Goal: Check status: Check status

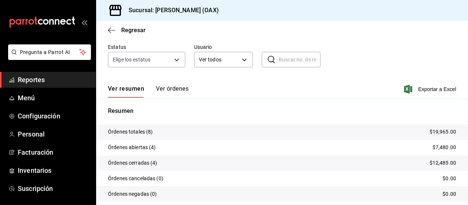
scroll to position [85, 0]
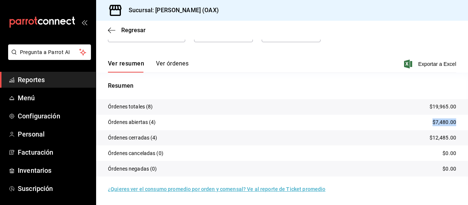
drag, startPoint x: 427, startPoint y: 122, endPoint x: 454, endPoint y: 122, distance: 27.4
click at [454, 122] on tr "Órdenes abiertas (4) $7,480.00" at bounding box center [282, 123] width 372 height 16
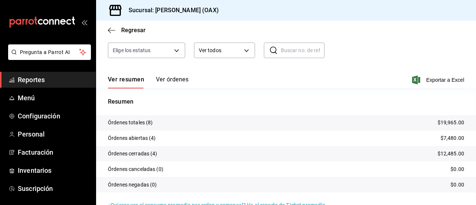
scroll to position [85, 0]
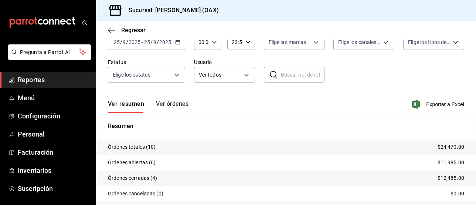
scroll to position [54, 0]
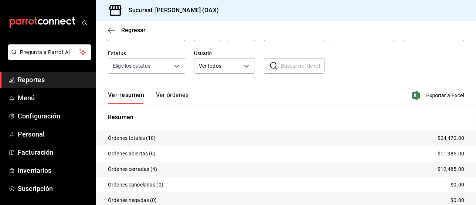
click at [425, 65] on div "Fecha [DATE] [DATE] - [DATE] [DATE] Hora inicio 00:00 Hora inicio Hora fin 23:5…" at bounding box center [286, 48] width 356 height 68
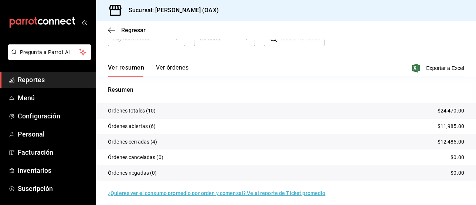
scroll to position [85, 0]
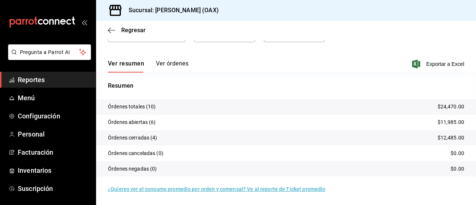
click at [43, 78] on span "Reportes" at bounding box center [54, 80] width 72 height 10
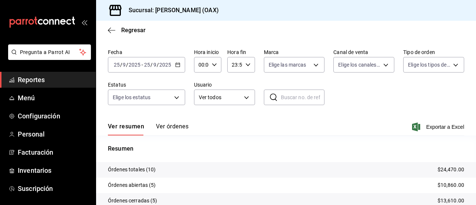
scroll to position [21, 0]
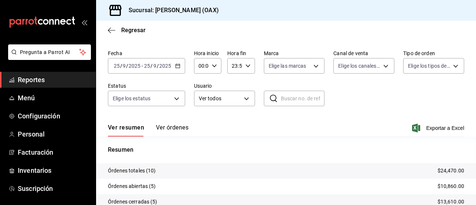
click at [447, 41] on main "Regresar Órdenes Fecha [DATE] [DATE] - [DATE] [DATE] Hora inicio 00:00 Hora ini…" at bounding box center [286, 133] width 380 height 269
